Goal: Task Accomplishment & Management: Manage account settings

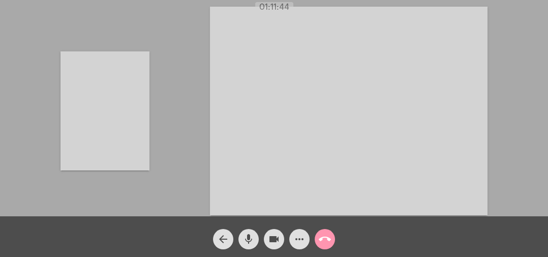
click at [327, 240] on mat-icon "call_end" at bounding box center [325, 239] width 12 height 12
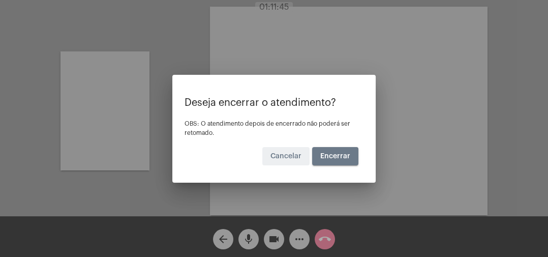
click at [340, 160] on button "Encerrar" at bounding box center [335, 156] width 46 height 18
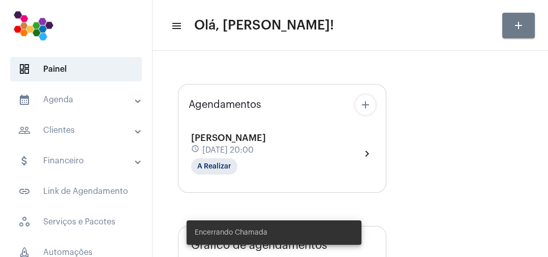
type input "[URL][DOMAIN_NAME]"
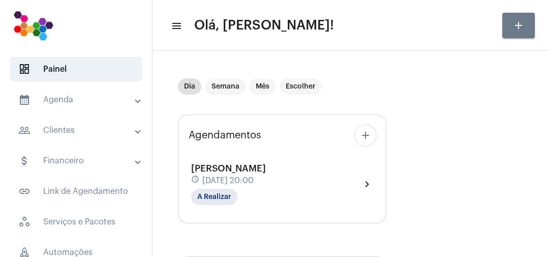
click at [265, 163] on div "[PERSON_NAME] schedule [DATE] 20:00 A Realizar" at bounding box center [228, 184] width 75 height 42
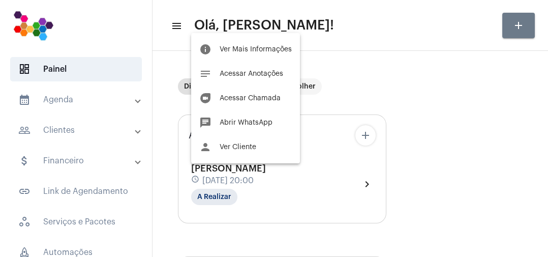
click at [265, 50] on span "Ver Mais Informações" at bounding box center [256, 49] width 72 height 7
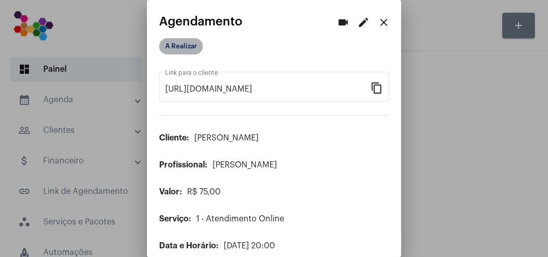
click at [199, 52] on mat-chip "A Realizar" at bounding box center [181, 46] width 44 height 16
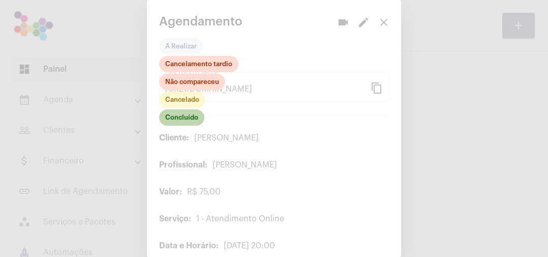
click at [195, 120] on mat-chip "Concluído" at bounding box center [181, 117] width 45 height 16
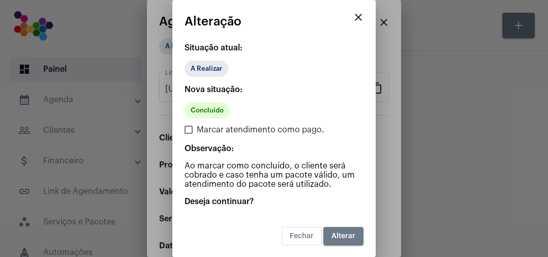
click at [348, 238] on span "Alterar" at bounding box center [344, 235] width 24 height 7
